Goal: Navigation & Orientation: Find specific page/section

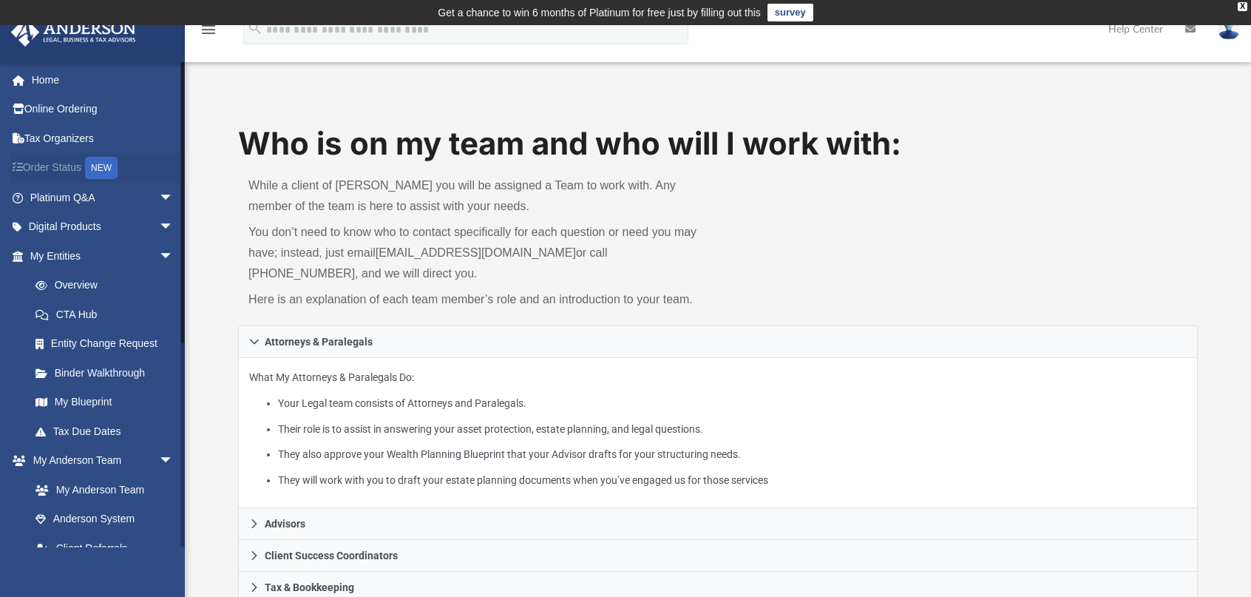
click at [57, 166] on link "Order Status NEW" at bounding box center [103, 168] width 186 height 30
click at [96, 258] on link "My Entities arrow_drop_down" at bounding box center [103, 256] width 186 height 30
click at [89, 278] on link "Overview" at bounding box center [108, 286] width 175 height 30
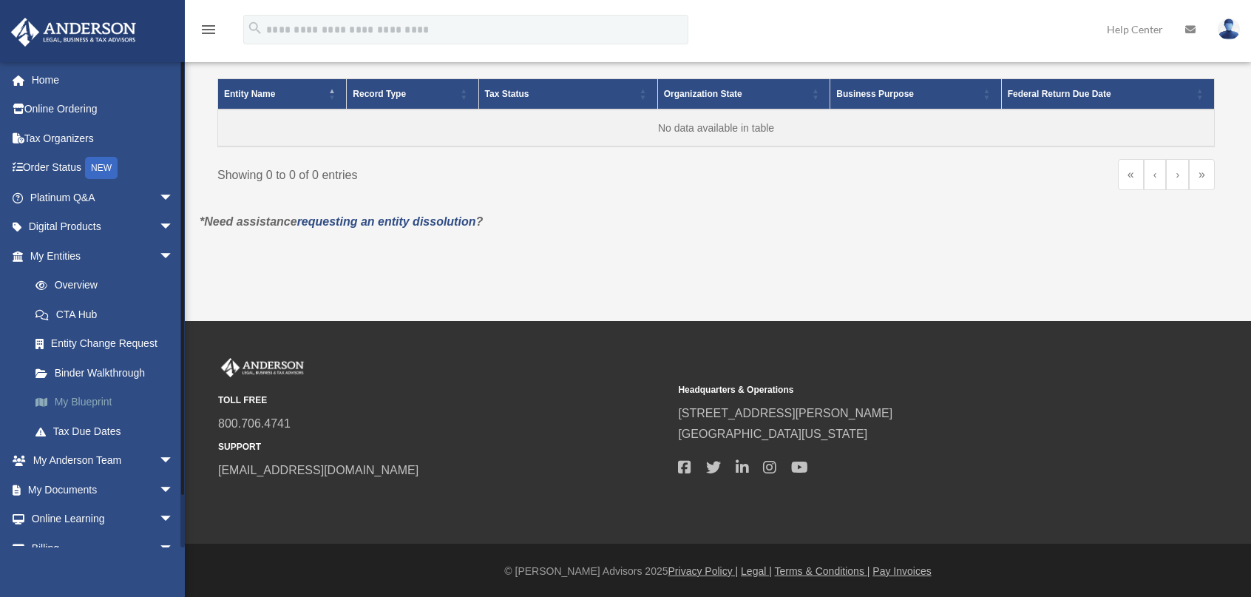
click at [95, 391] on link "My Blueprint" at bounding box center [108, 402] width 175 height 30
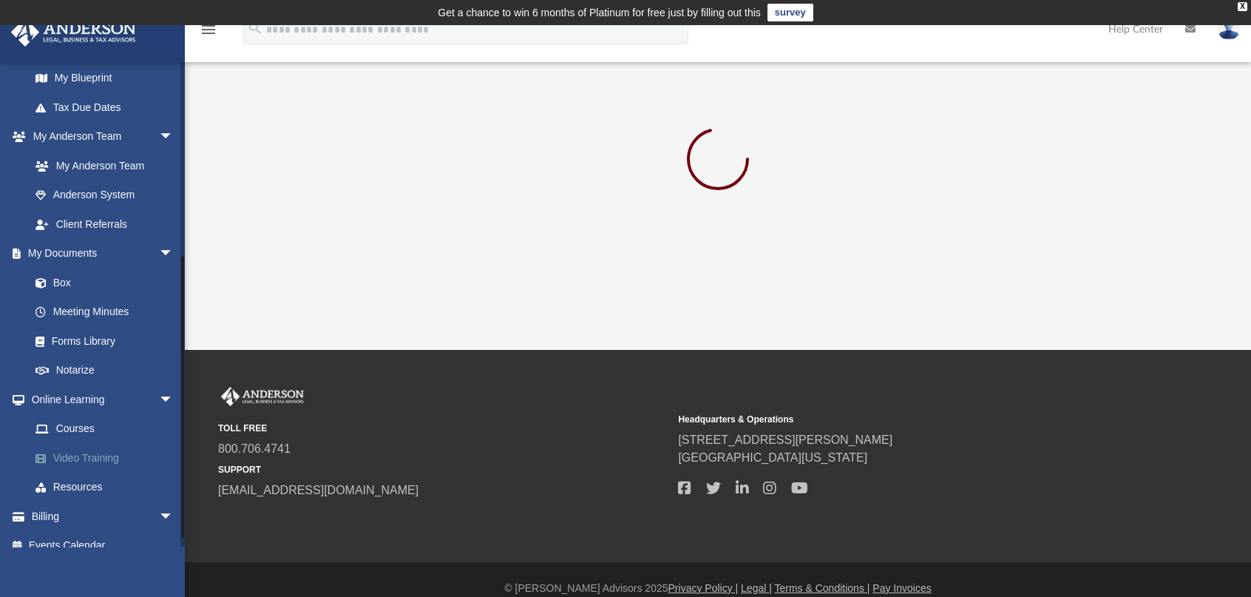
scroll to position [339, 0]
